Goal: Transaction & Acquisition: Subscribe to service/newsletter

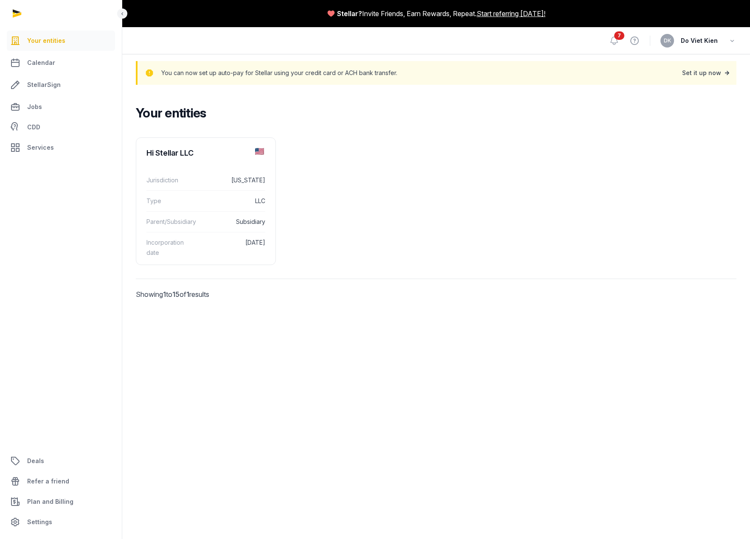
click at [708, 75] on div "Set it up now" at bounding box center [706, 73] width 49 height 12
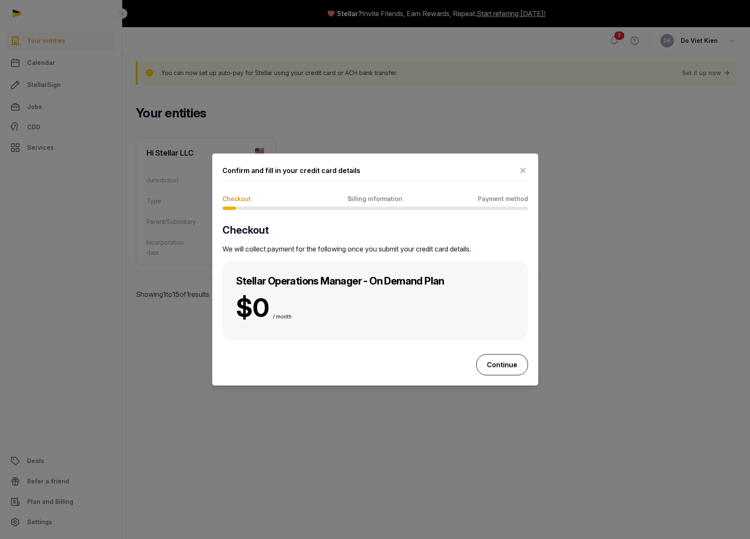
click at [505, 366] on button "Continue" at bounding box center [502, 364] width 52 height 21
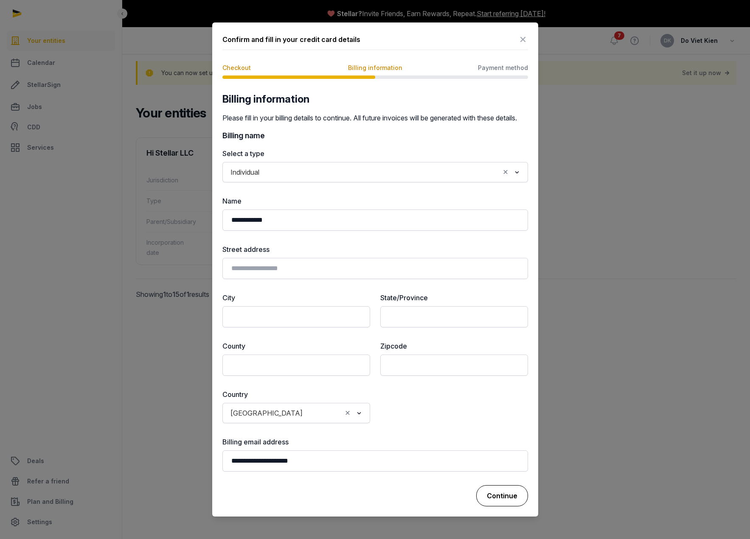
click at [497, 501] on button "Continue" at bounding box center [502, 495] width 52 height 21
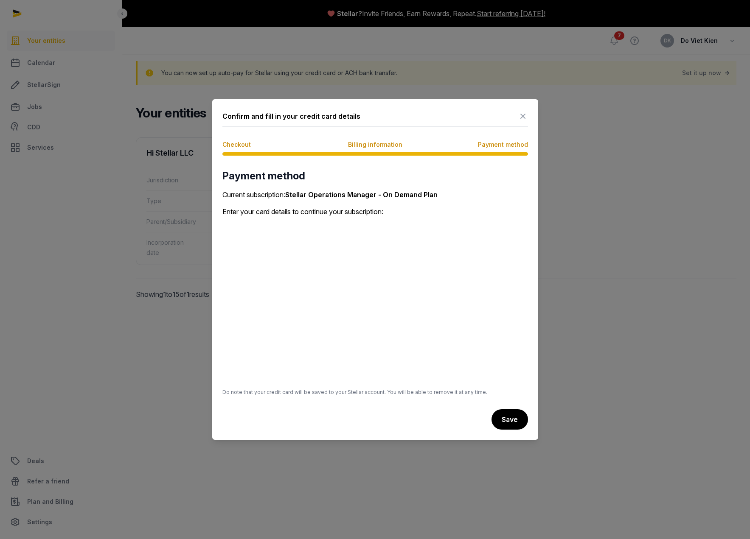
click at [233, 145] on span "Checkout" at bounding box center [236, 144] width 28 height 8
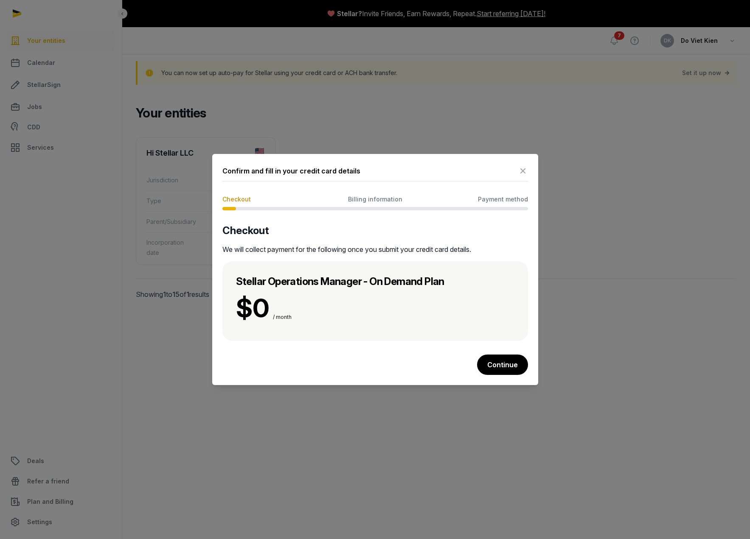
click at [524, 172] on icon at bounding box center [523, 171] width 10 height 14
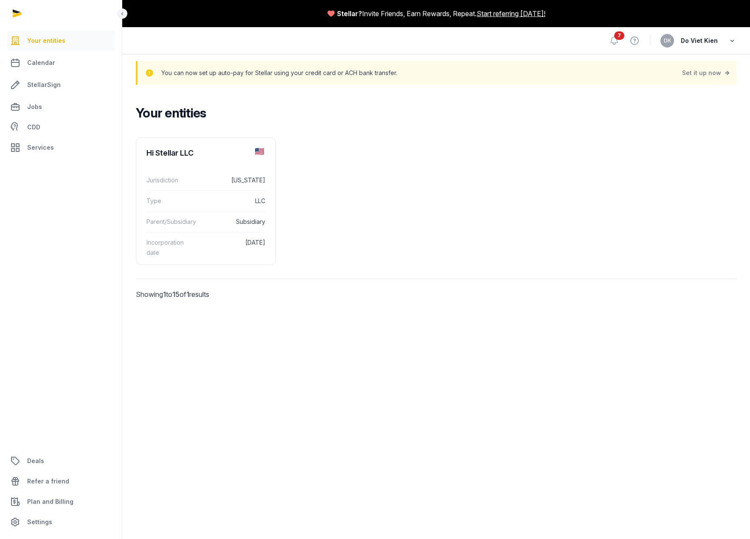
click at [731, 41] on icon "button" at bounding box center [732, 41] width 8 height 12
click at [677, 74] on button "Sign out" at bounding box center [688, 75] width 95 height 15
click at [704, 73] on div "Set it up now" at bounding box center [706, 73] width 49 height 12
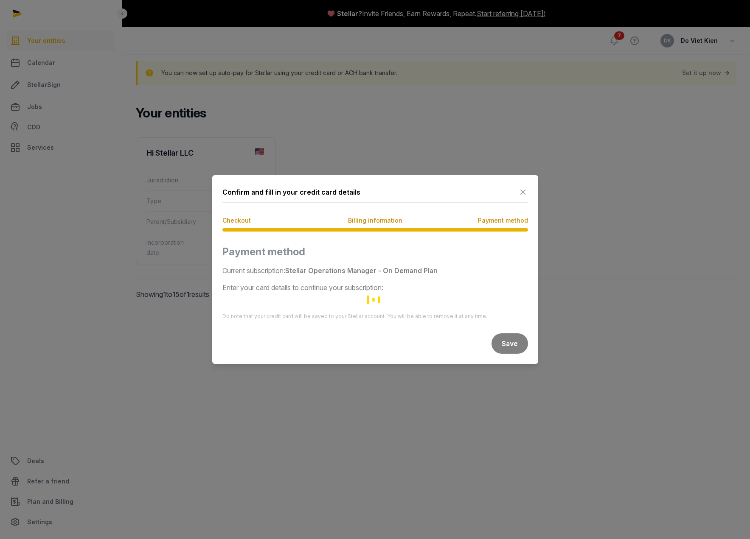
click at [523, 192] on icon at bounding box center [523, 192] width 10 height 14
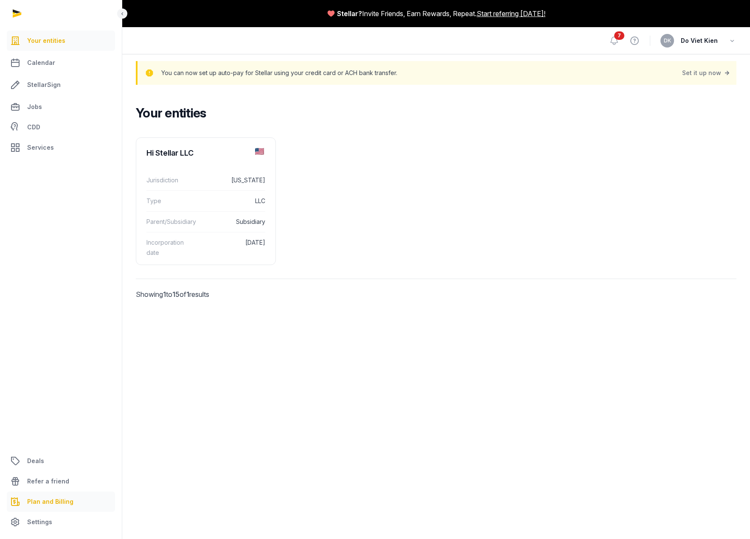
click at [72, 500] on link "Plan and Billing" at bounding box center [61, 502] width 108 height 20
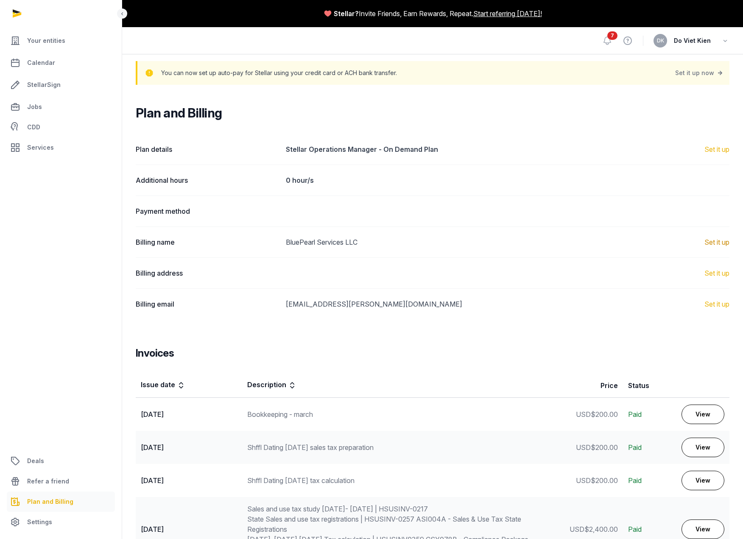
click at [715, 242] on link "Set it up" at bounding box center [717, 242] width 25 height 10
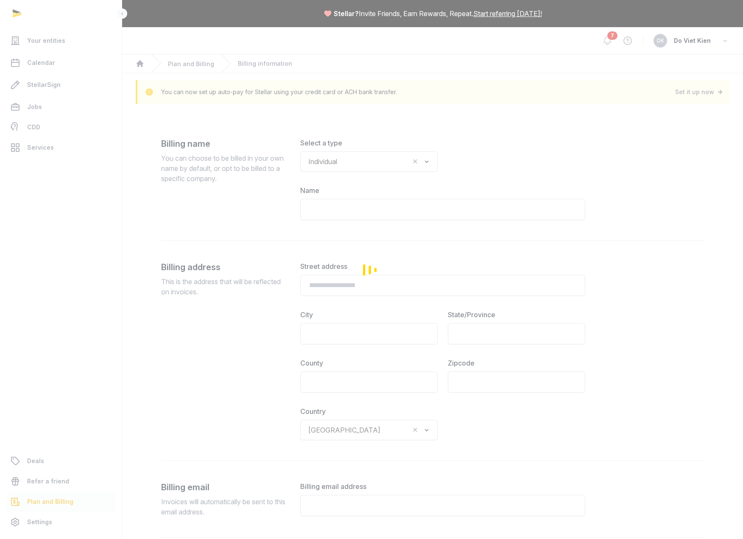
type input "**********"
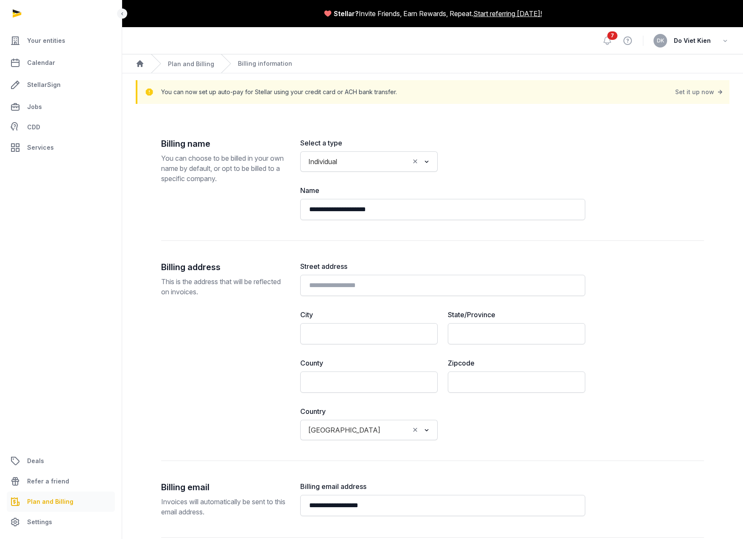
scroll to position [47, 0]
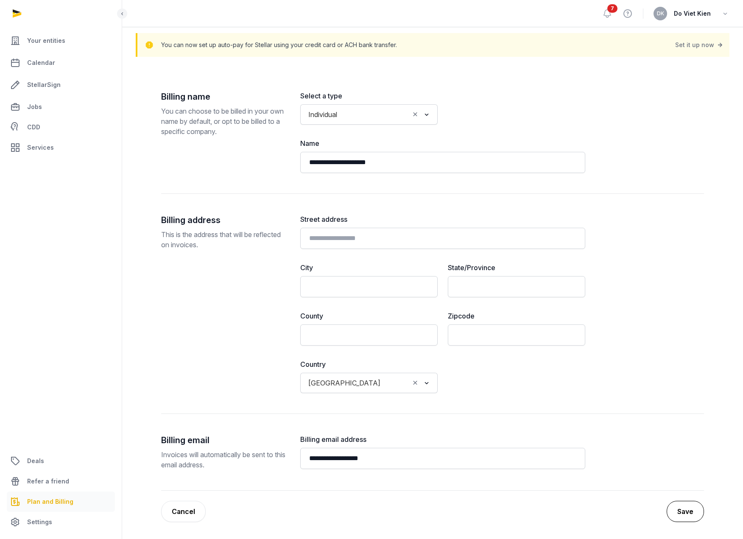
click at [684, 512] on button "Save" at bounding box center [685, 511] width 37 height 21
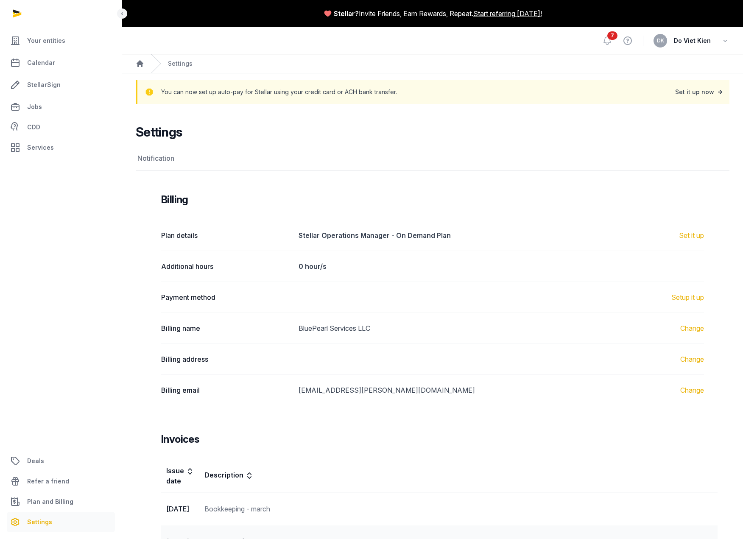
click at [701, 91] on div "Set it up now" at bounding box center [700, 92] width 49 height 12
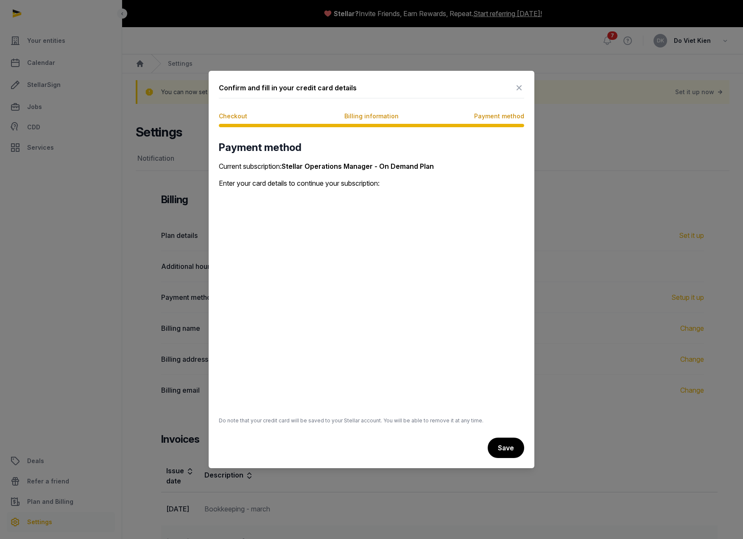
click at [518, 87] on icon at bounding box center [519, 88] width 10 height 14
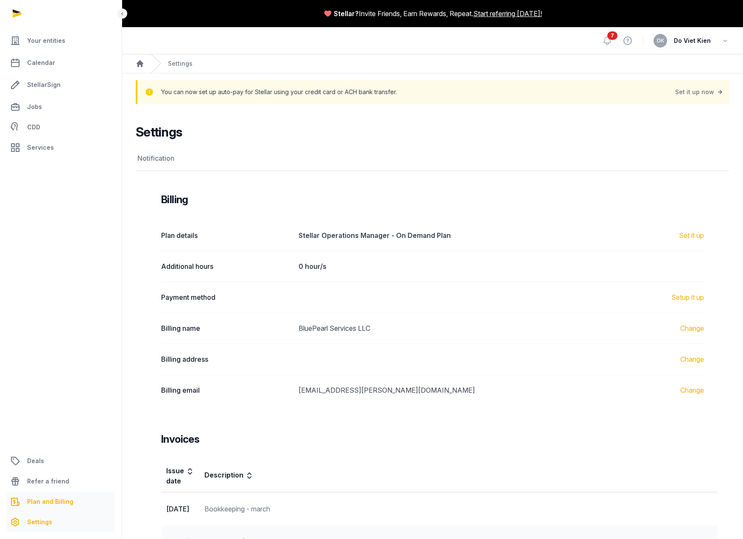
click at [44, 499] on span "Plan and Billing" at bounding box center [50, 502] width 46 height 10
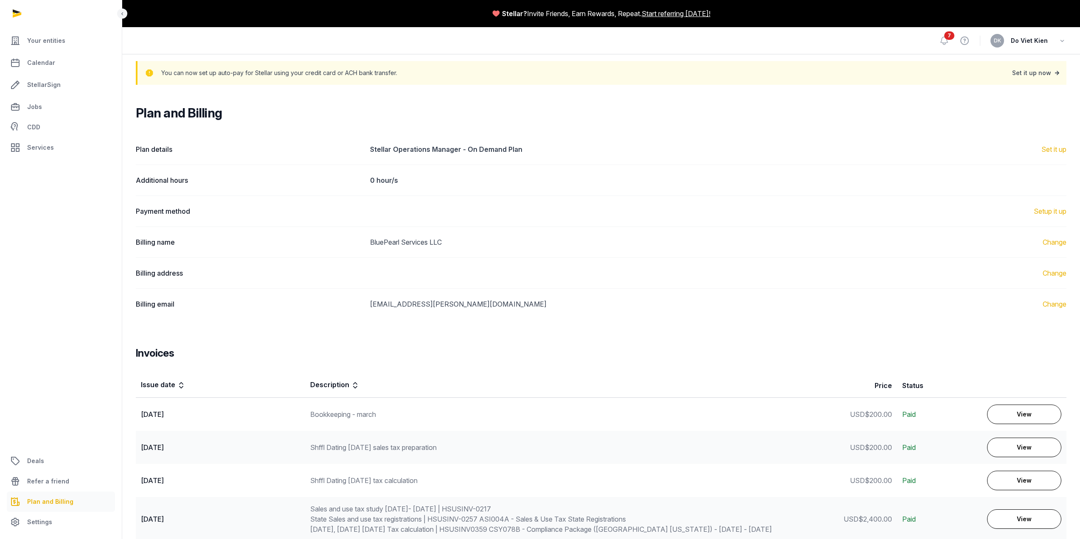
click at [749, 72] on div "Set it up now" at bounding box center [1036, 73] width 49 height 12
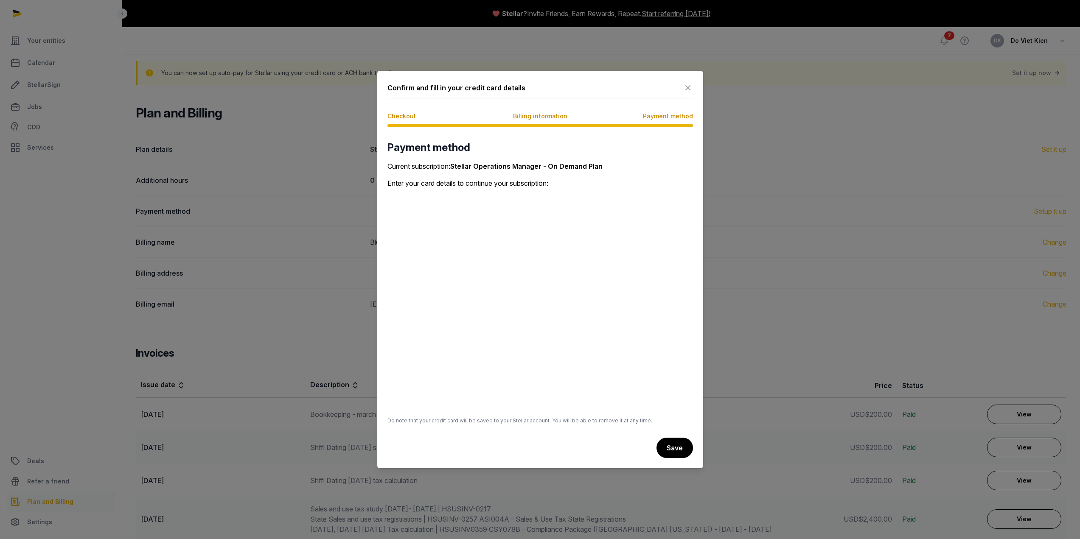
click at [689, 87] on icon at bounding box center [688, 88] width 10 height 14
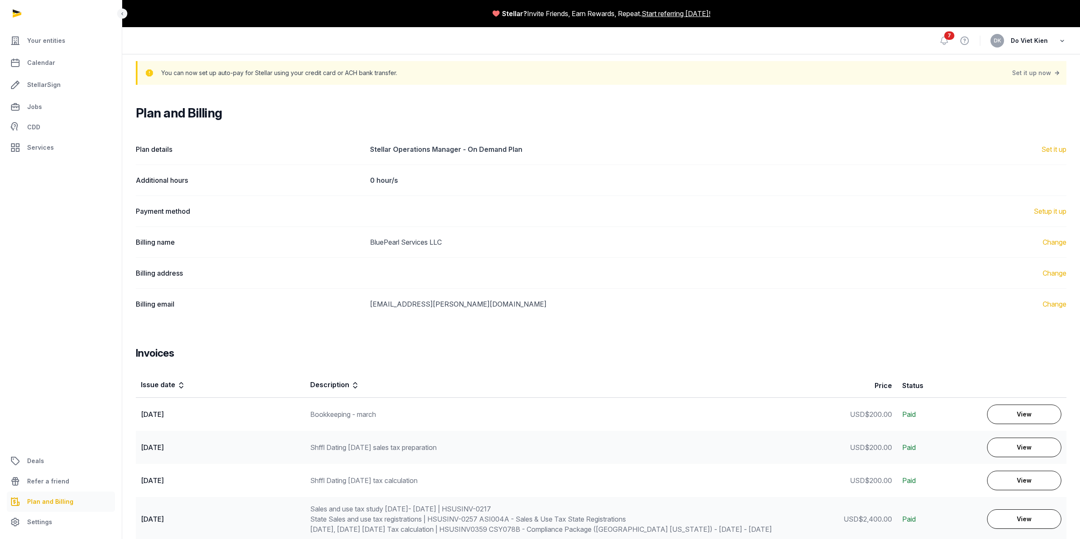
click at [749, 39] on icon "button" at bounding box center [1062, 41] width 8 height 12
click at [749, 77] on button "Sign out" at bounding box center [1018, 75] width 95 height 15
